Goal: Task Accomplishment & Management: Use online tool/utility

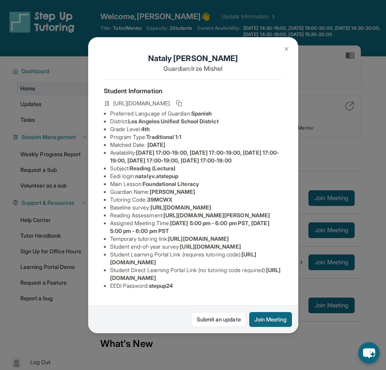
scroll to position [40, 0]
click at [150, 204] on span "[URL][DOMAIN_NAME]" at bounding box center [180, 207] width 61 height 7
copy li "Baseline survey : [URL][DOMAIN_NAME]"
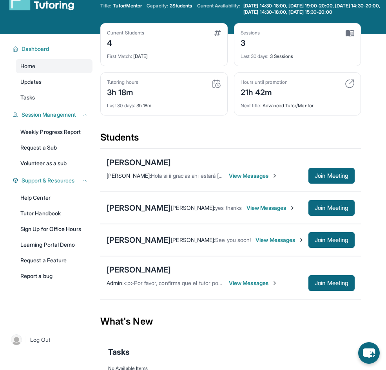
scroll to position [23, 0]
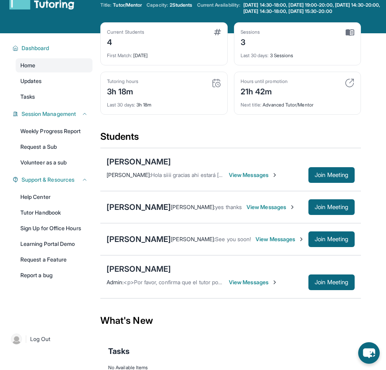
click at [243, 285] on span "View Messages" at bounding box center [253, 282] width 49 height 8
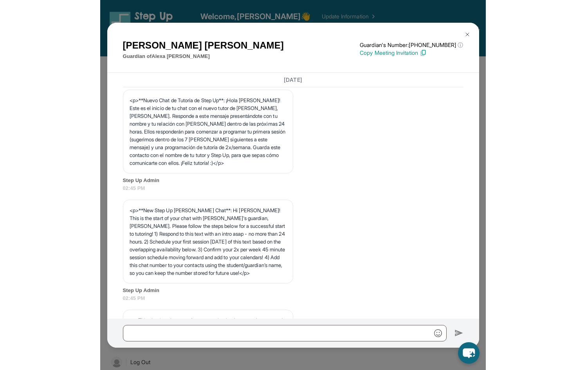
scroll to position [5, 0]
